Goal: Task Accomplishment & Management: Manage account settings

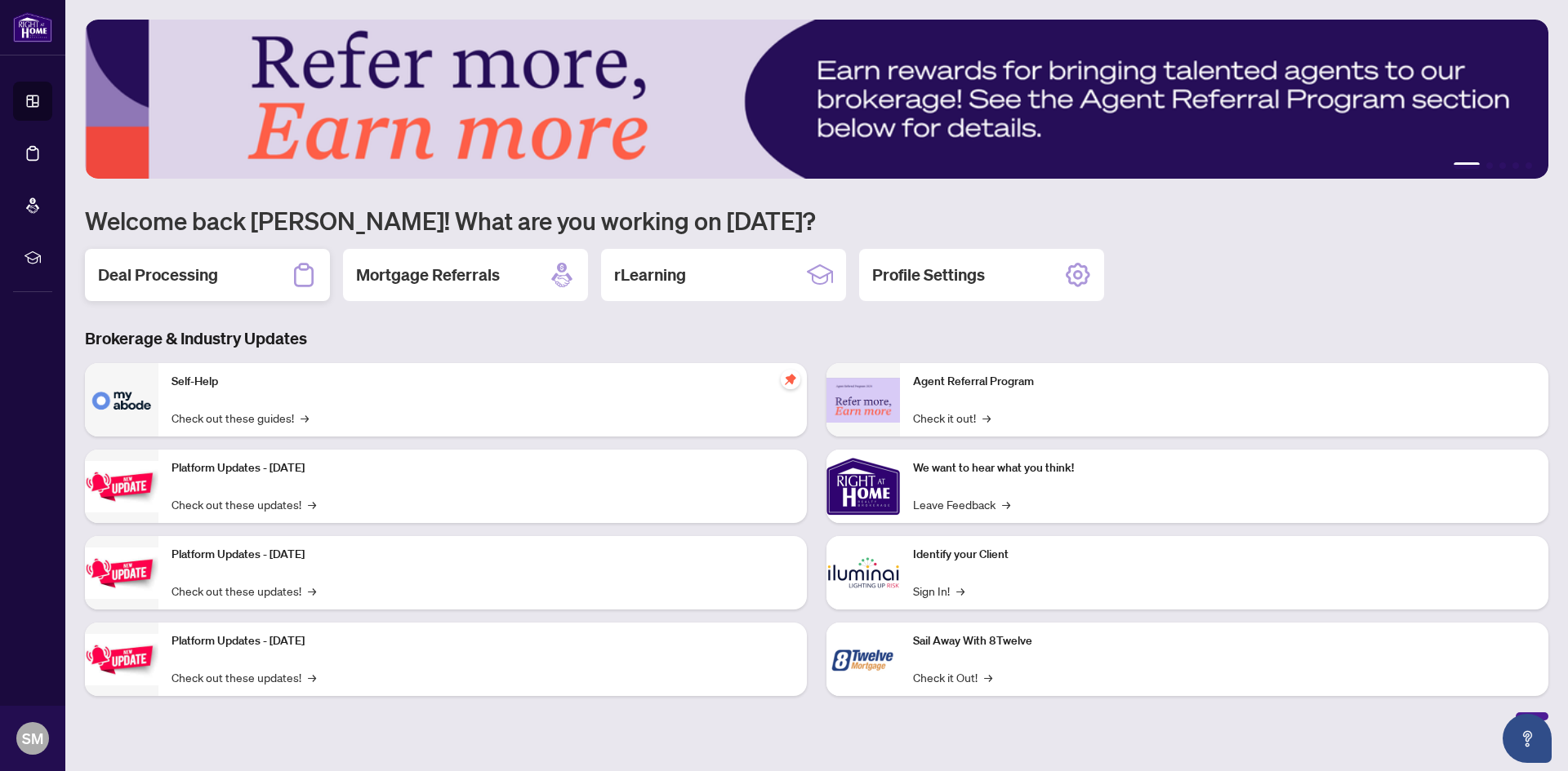
click at [182, 270] on h2 "Deal Processing" at bounding box center [158, 275] width 120 height 23
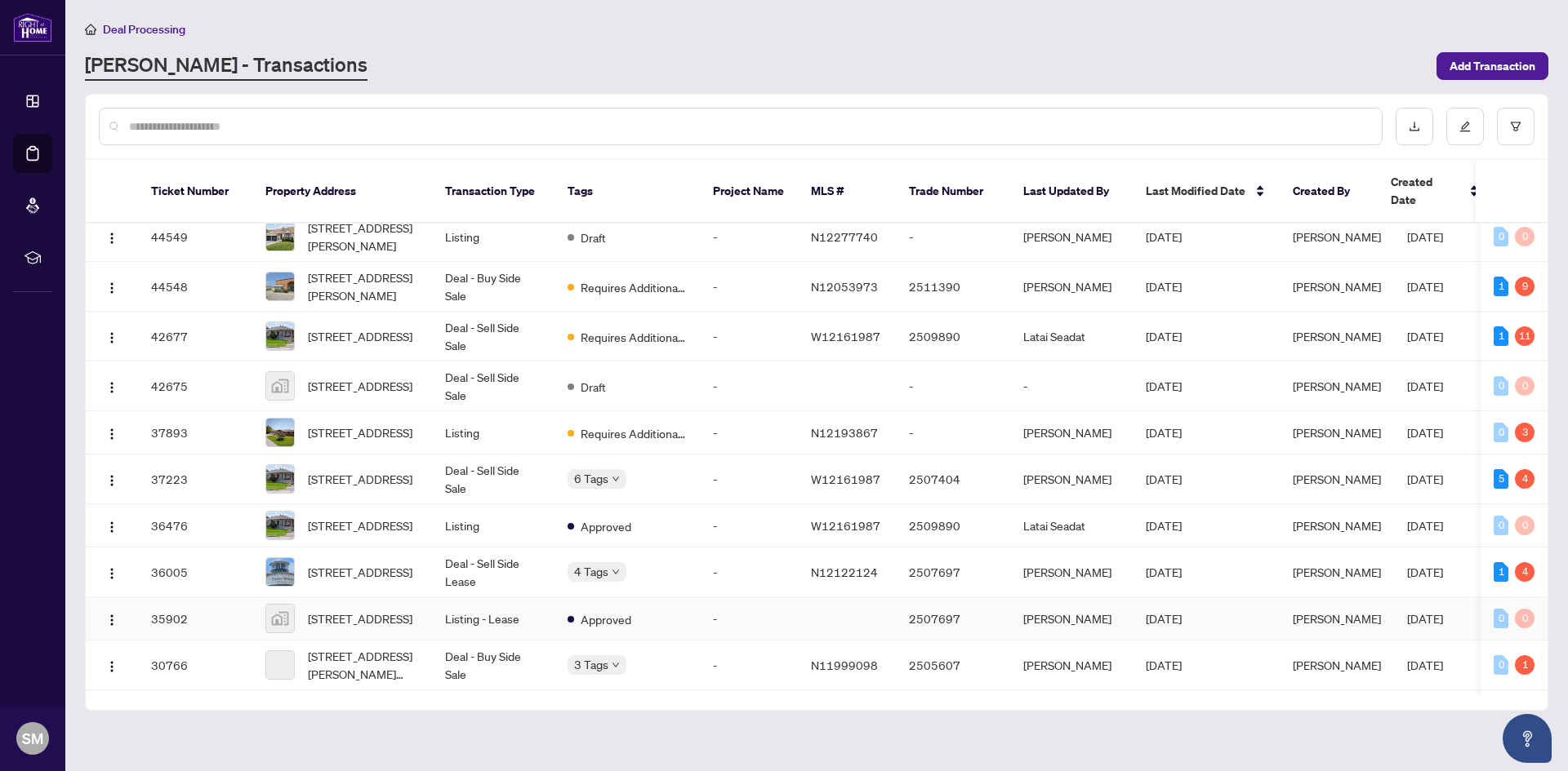
scroll to position [82, 0]
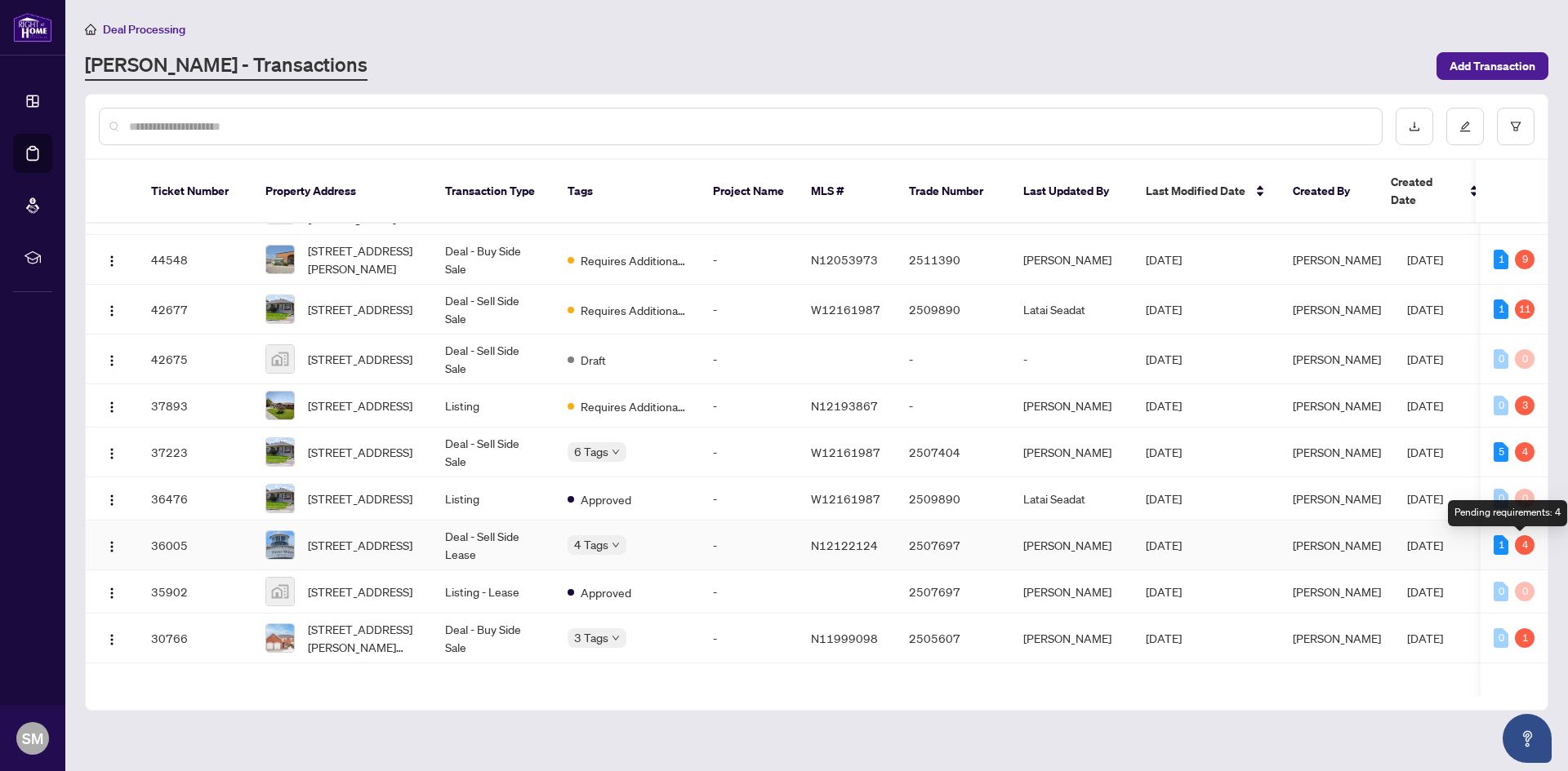
click at [1518, 544] on div "4" at bounding box center [1524, 545] width 19 height 19
click at [1517, 543] on div "4" at bounding box center [1524, 545] width 19 height 19
click at [359, 542] on span "[STREET_ADDRESS]" at bounding box center [360, 545] width 105 height 18
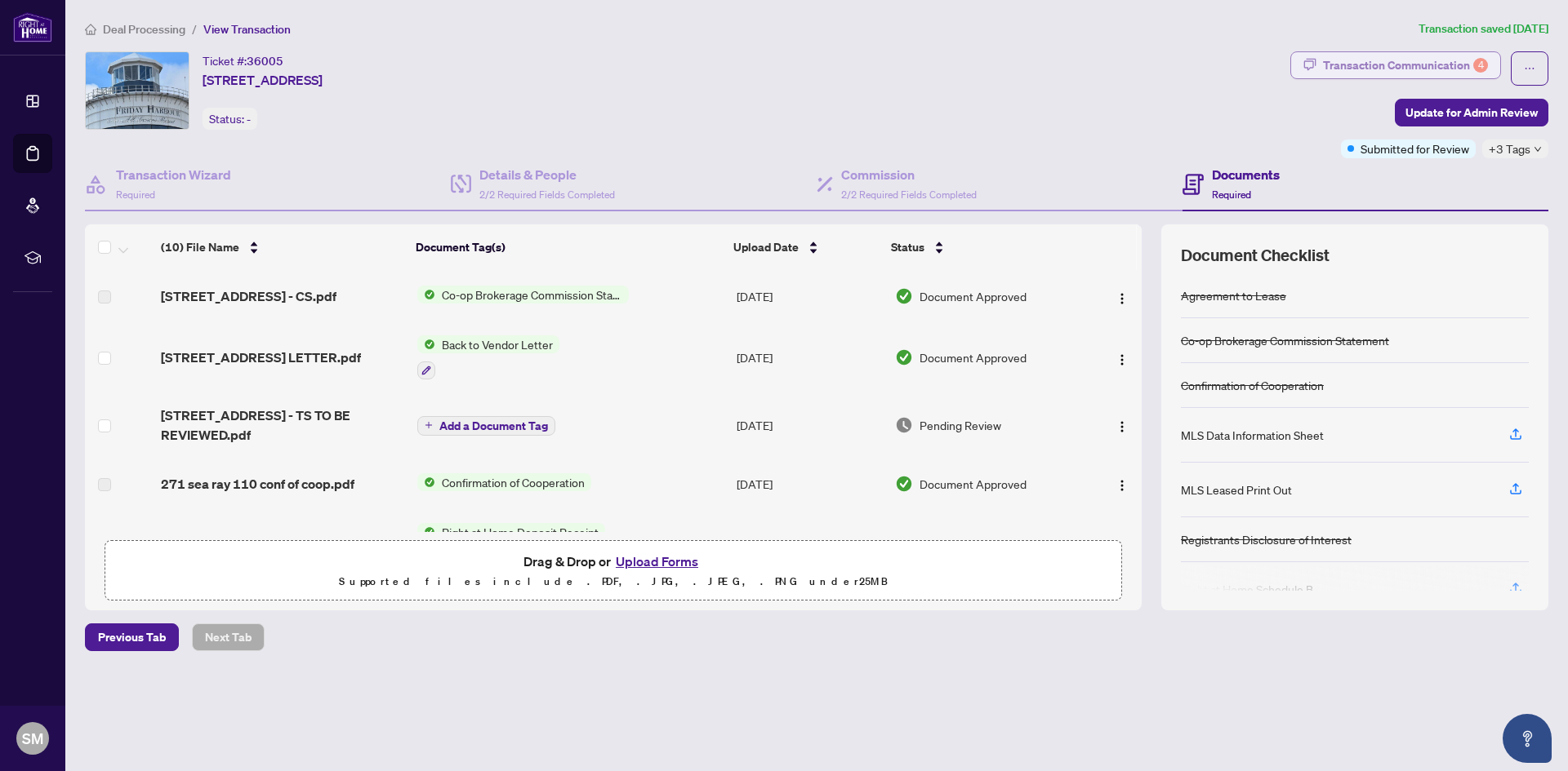
click at [1462, 56] on div "Transaction Communication 4" at bounding box center [1405, 65] width 165 height 26
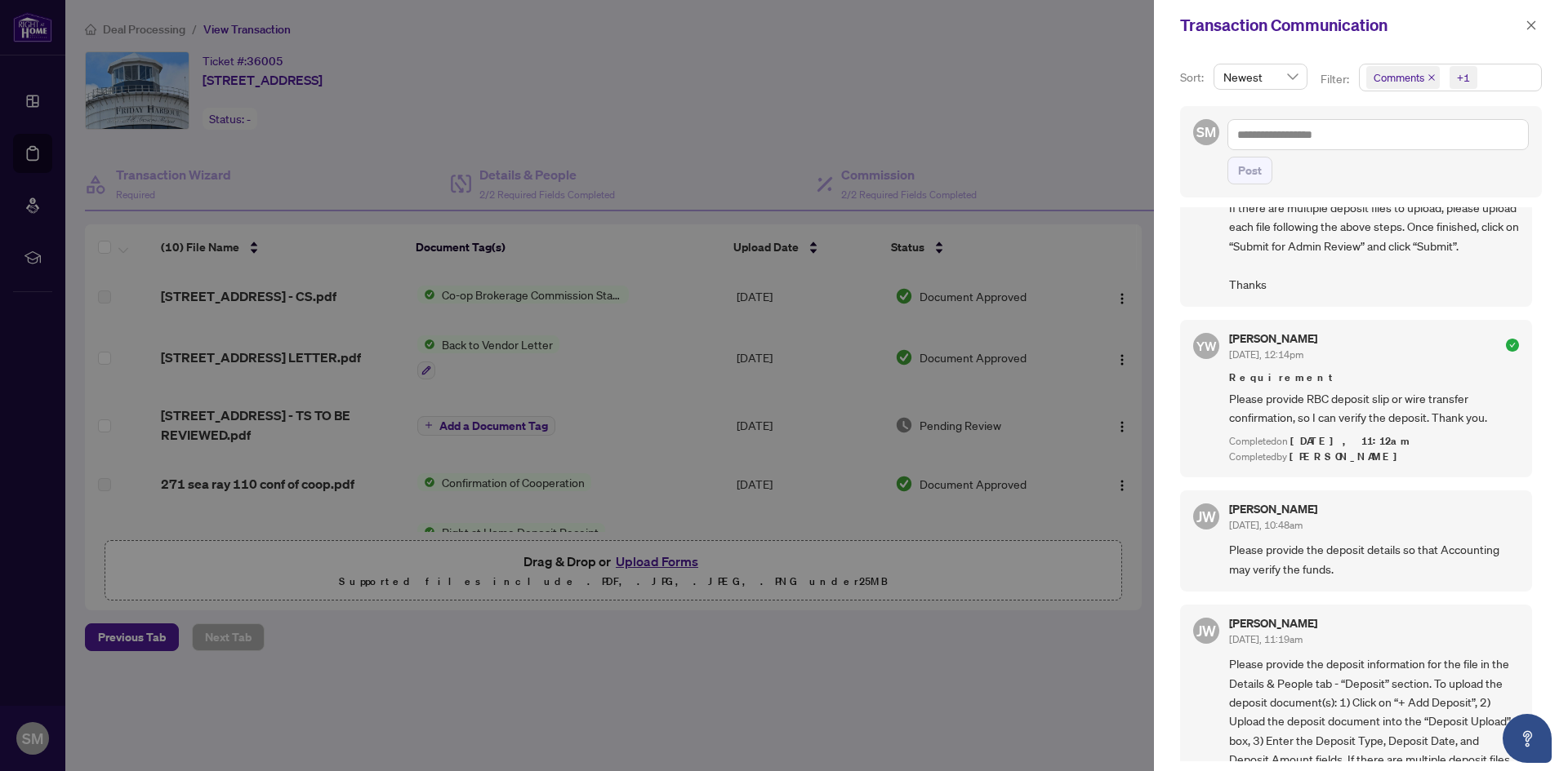
scroll to position [3311, 0]
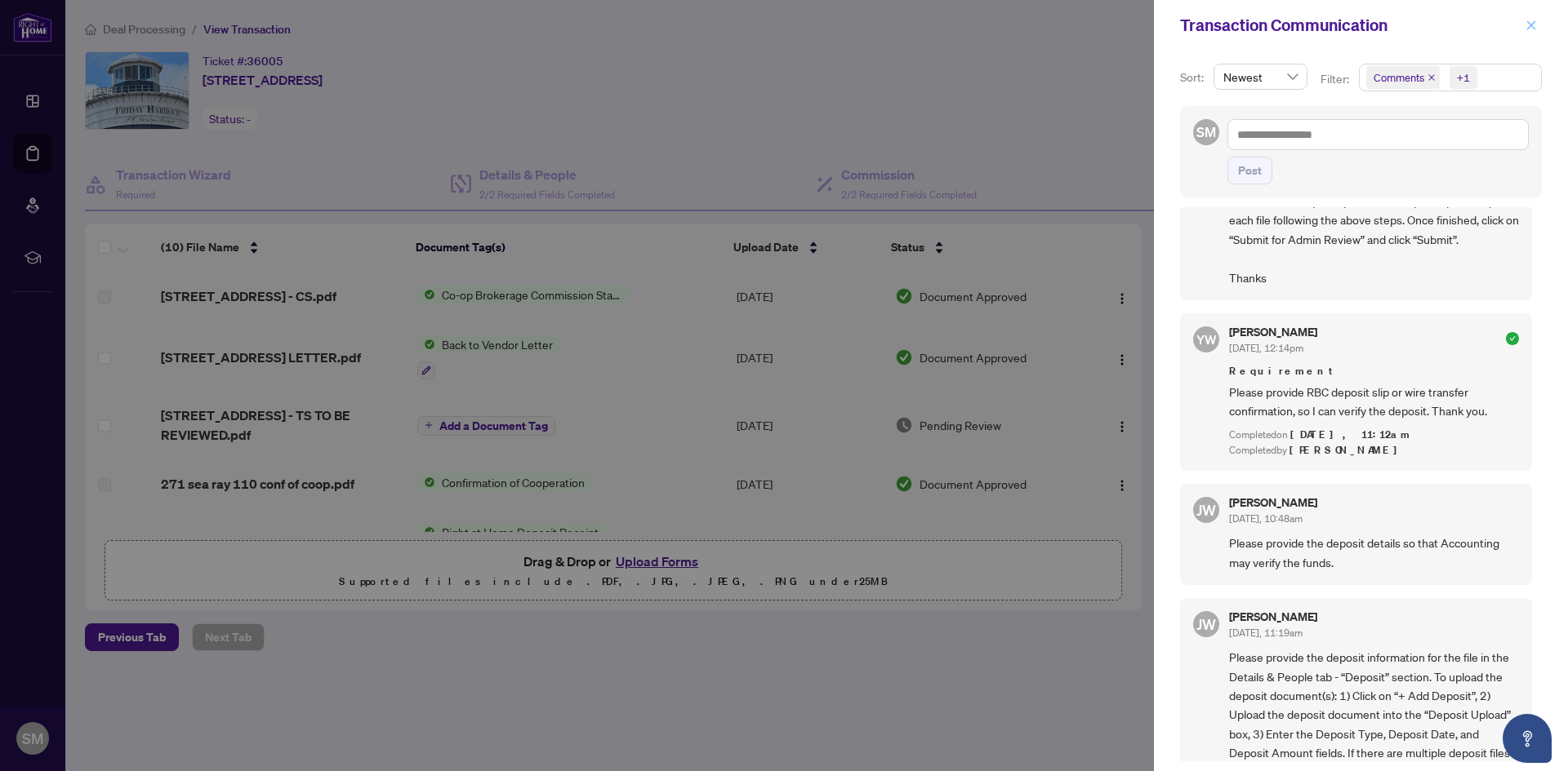
click at [1527, 19] on icon "close" at bounding box center [1530, 25] width 11 height 11
